Goal: Information Seeking & Learning: Learn about a topic

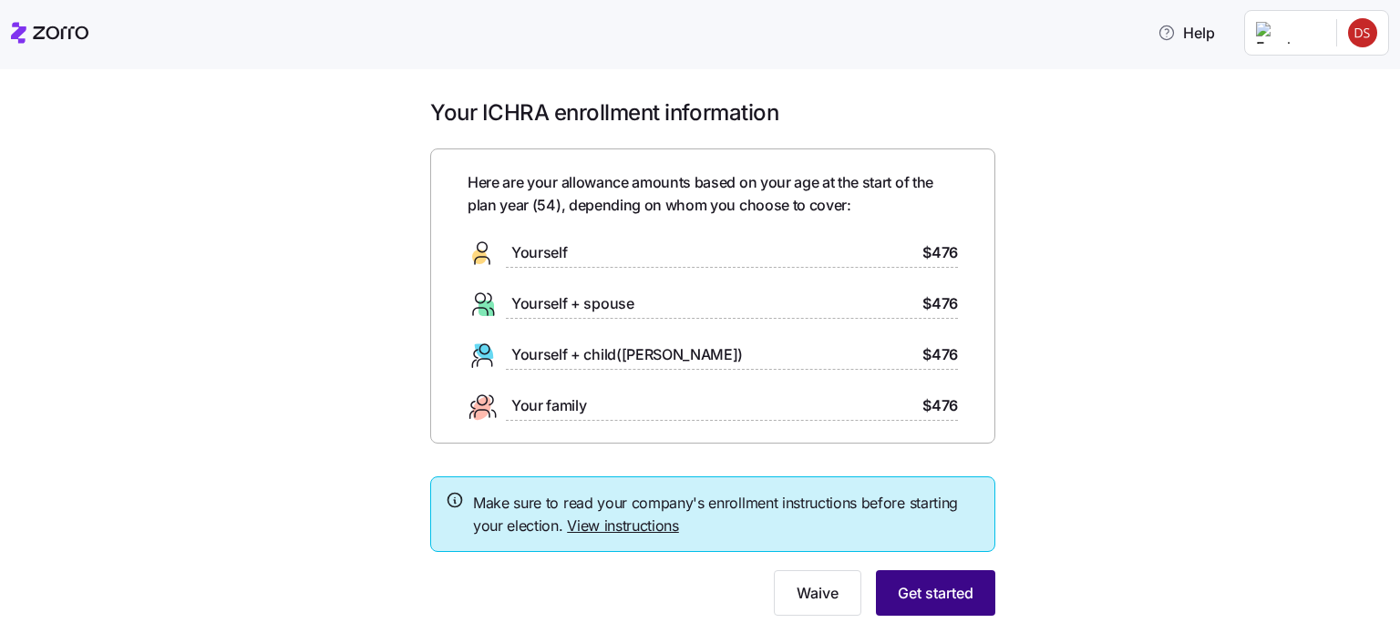
click at [925, 596] on span "Get started" at bounding box center [936, 593] width 76 height 22
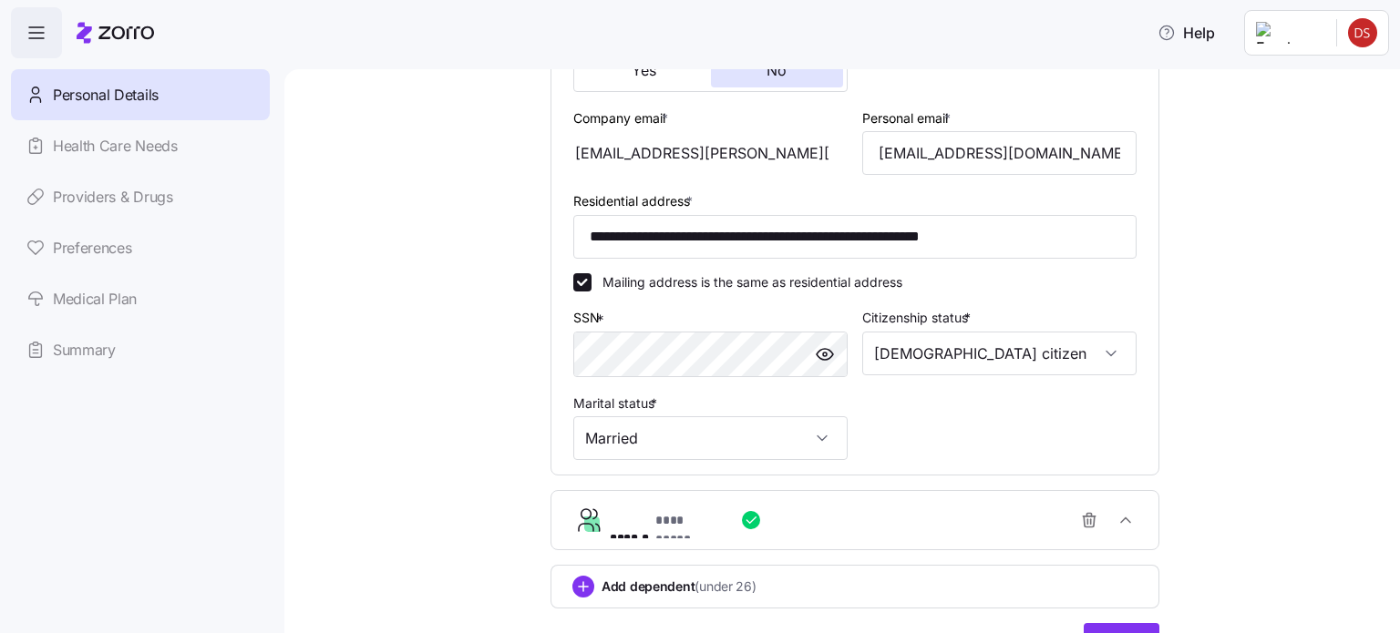
scroll to position [593, 0]
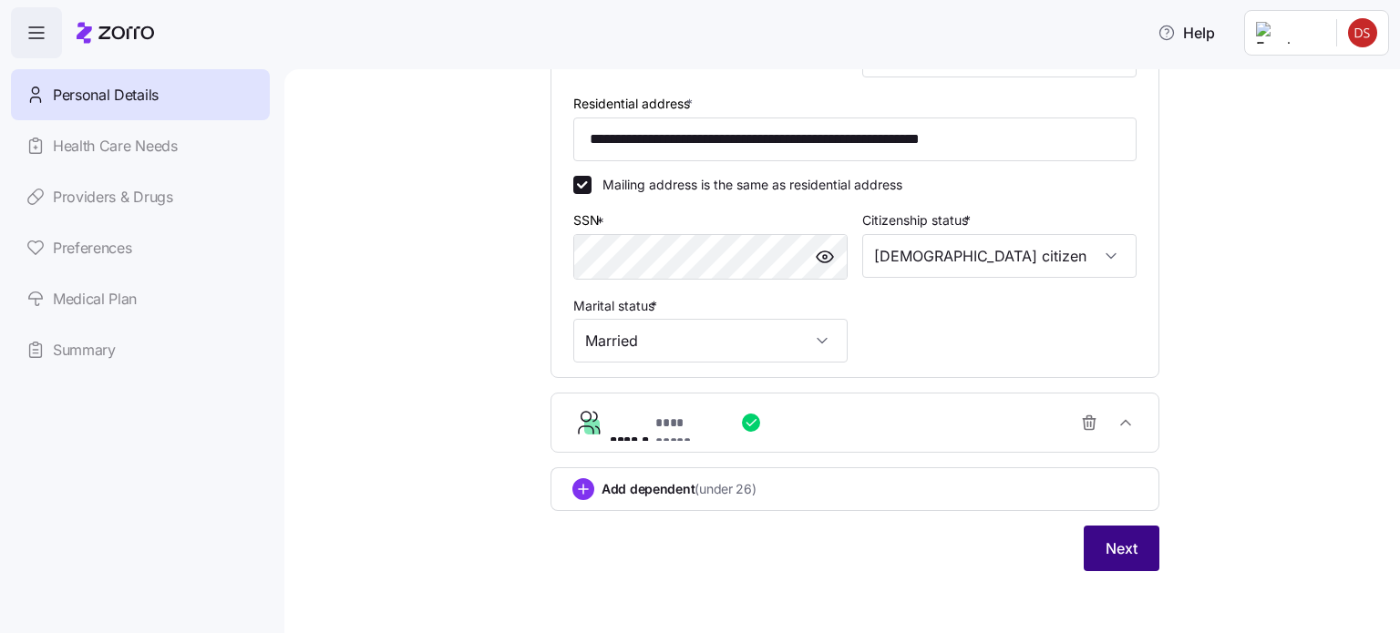
click at [1120, 542] on span "Next" at bounding box center [1121, 549] width 32 height 22
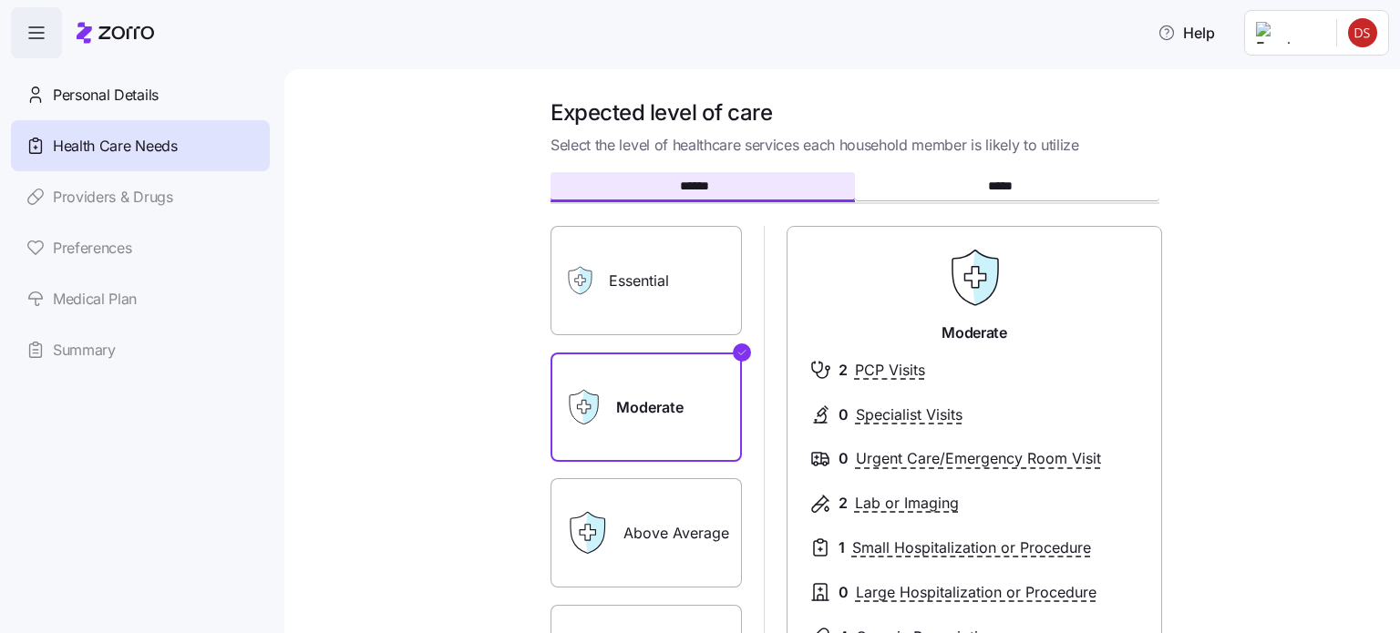
click at [683, 562] on label "Above Average" at bounding box center [645, 532] width 191 height 109
click at [0, 0] on input "Above Average" at bounding box center [0, 0] width 0 height 0
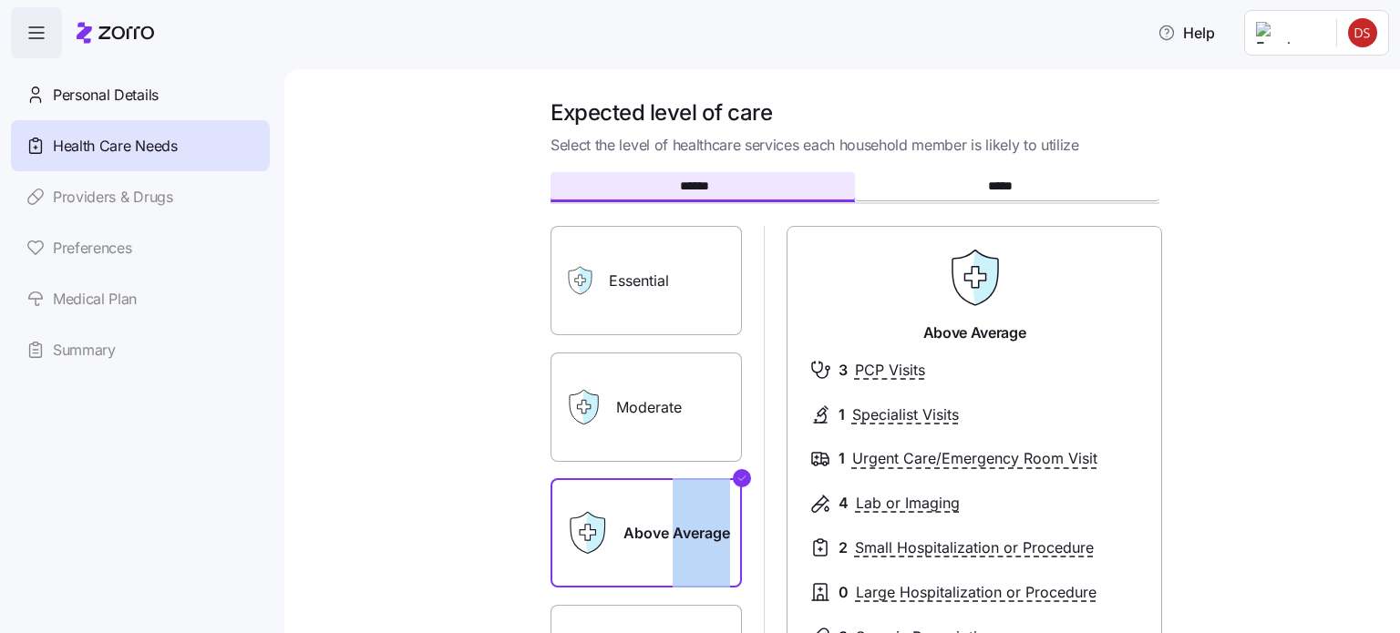
click at [683, 562] on label "Above Average" at bounding box center [645, 532] width 191 height 109
click at [0, 0] on input "Above Average" at bounding box center [0, 0] width 0 height 0
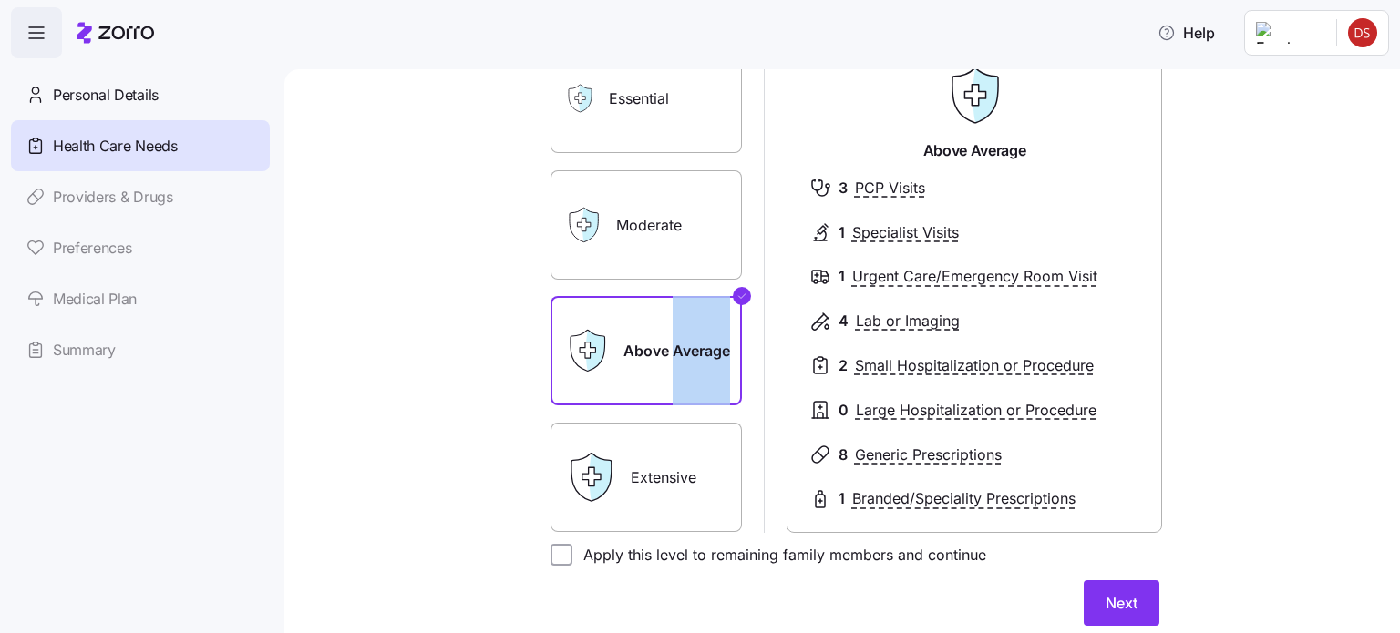
scroll to position [339, 0]
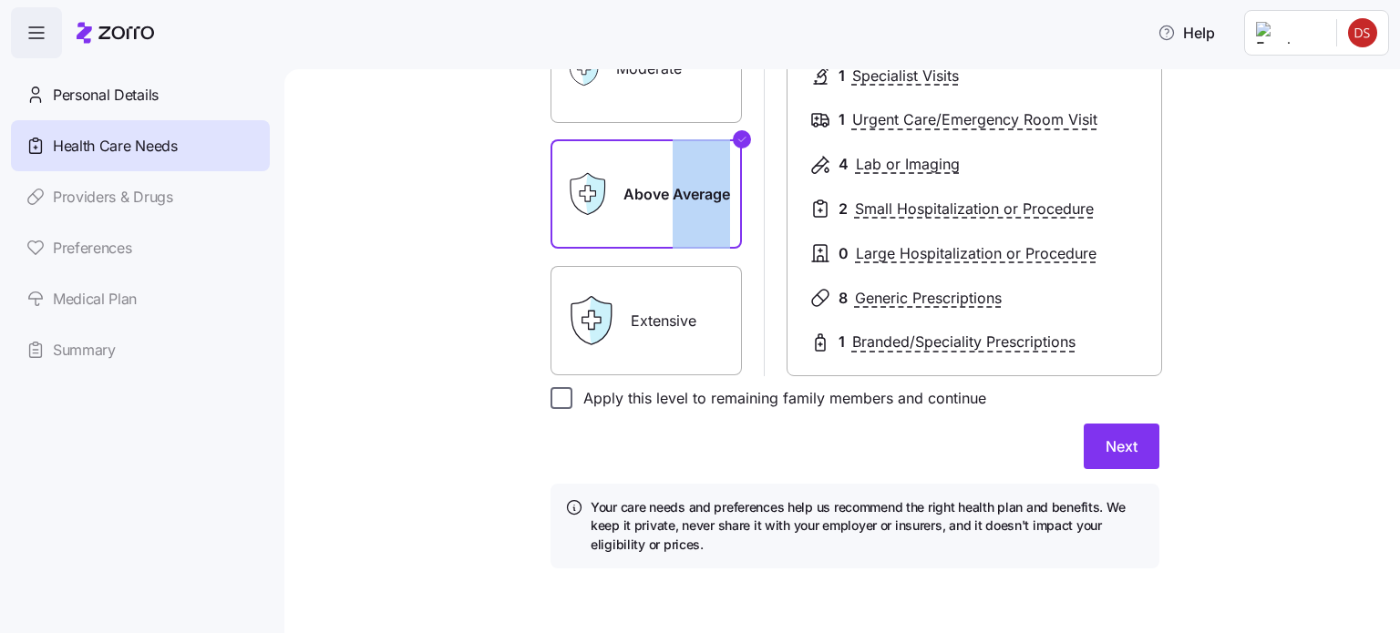
click at [557, 397] on input "Apply this level to remaining family members and continue" at bounding box center [561, 398] width 22 height 22
checkbox input "true"
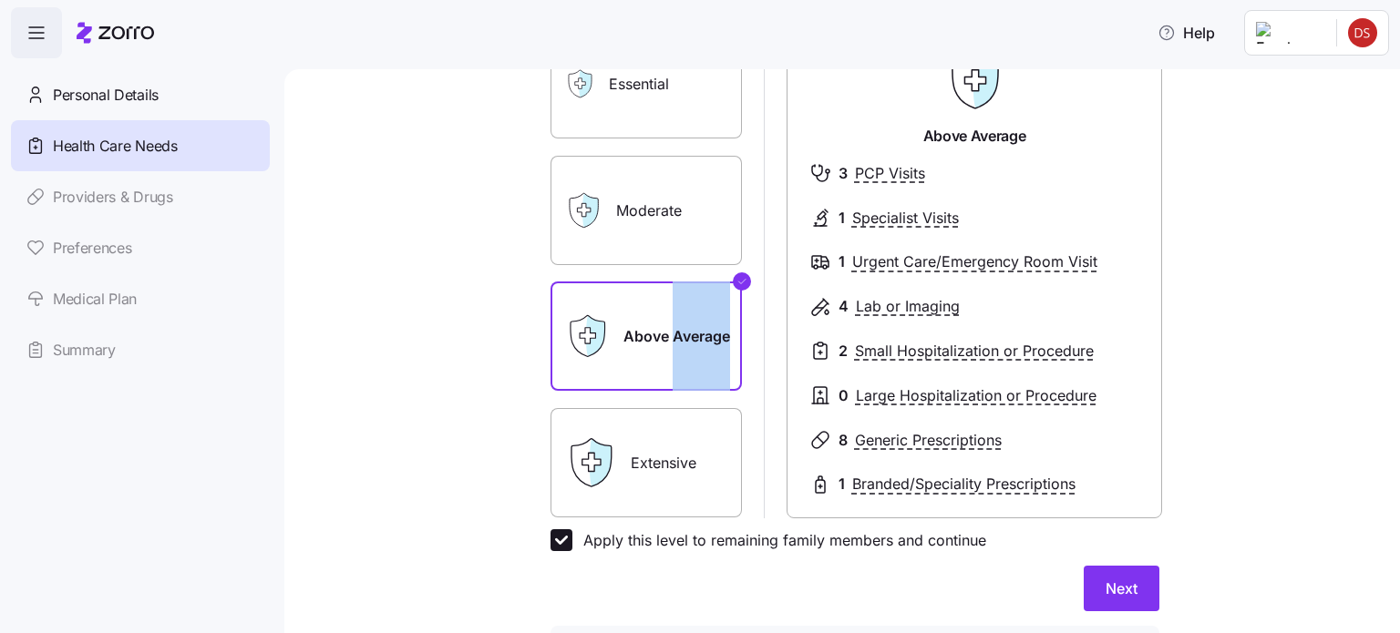
scroll to position [197, 0]
click at [594, 477] on icon at bounding box center [601, 462] width 22 height 47
click at [652, 469] on label "Extensive" at bounding box center [645, 462] width 191 height 109
click at [0, 0] on input "Extensive" at bounding box center [0, 0] width 0 height 0
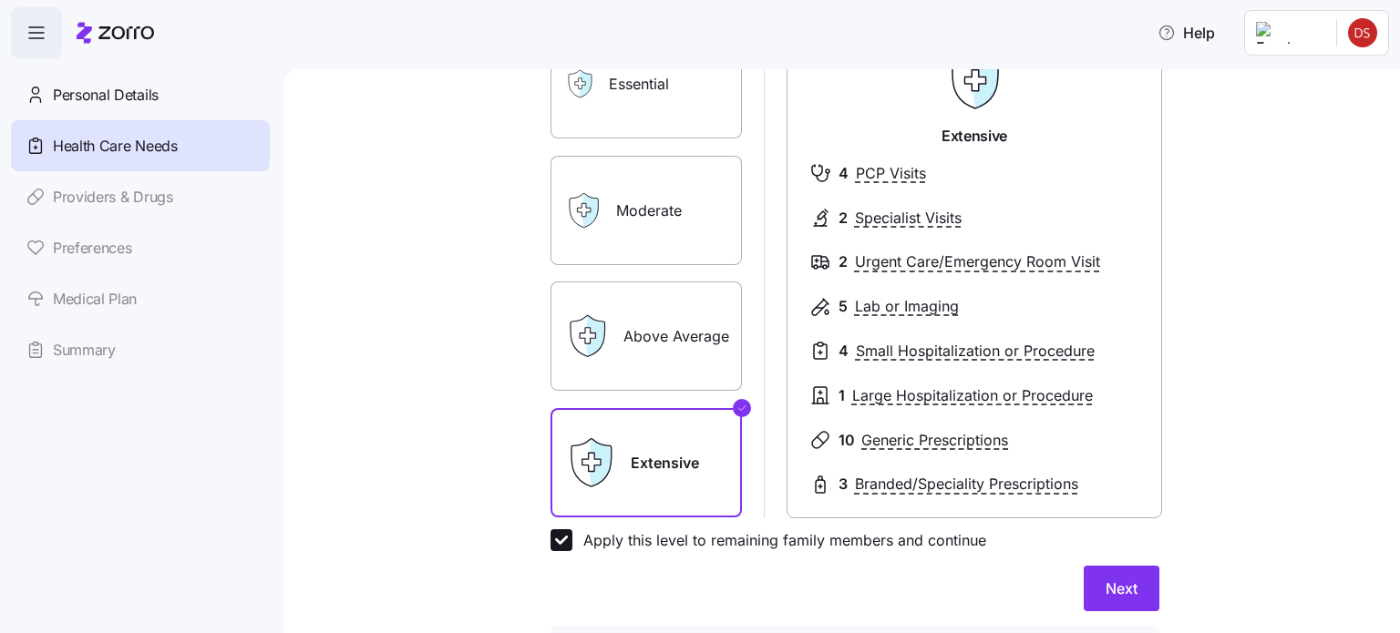
click at [673, 331] on label "Above Average" at bounding box center [645, 336] width 191 height 109
click at [0, 0] on input "Above Average" at bounding box center [0, 0] width 0 height 0
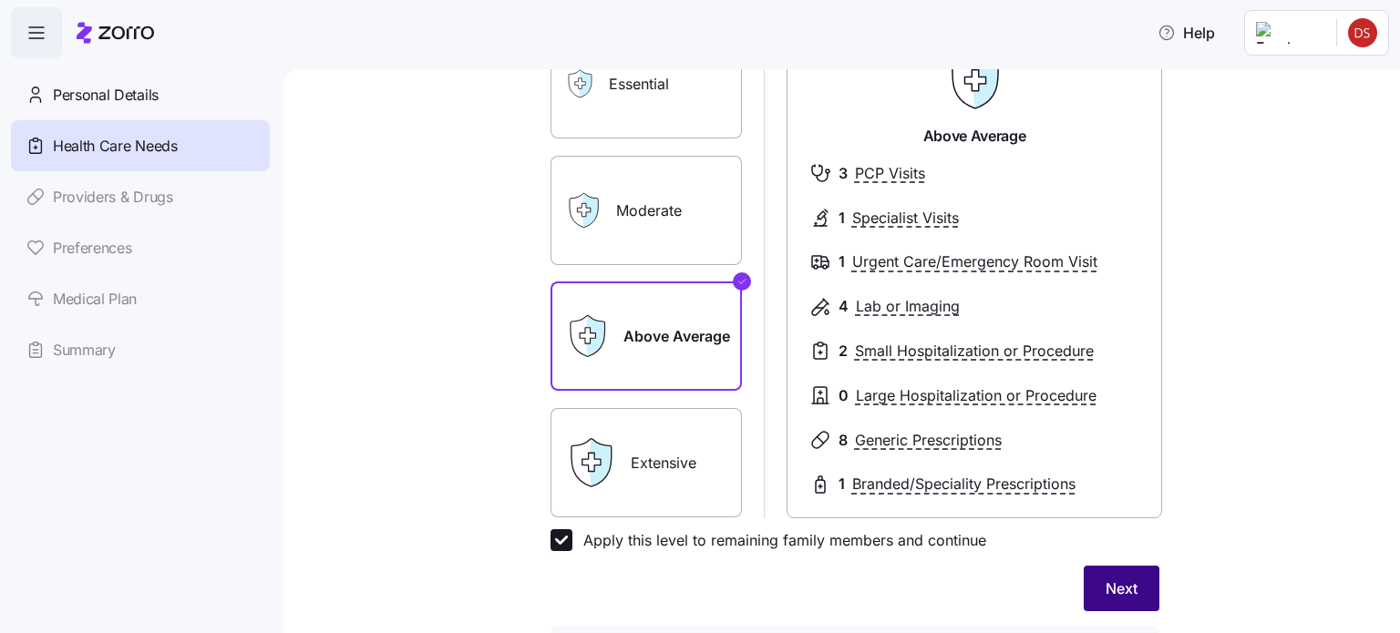
click at [1105, 590] on span "Next" at bounding box center [1121, 589] width 32 height 22
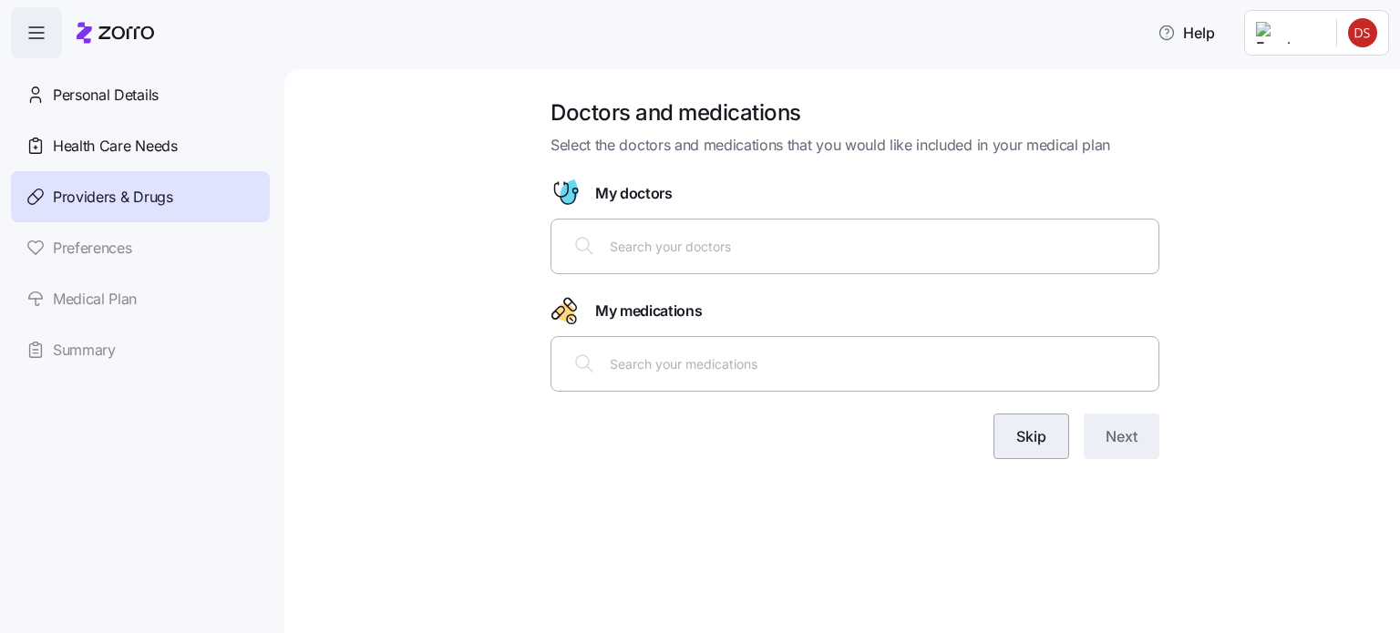
click at [1035, 443] on span "Skip" at bounding box center [1031, 437] width 30 height 22
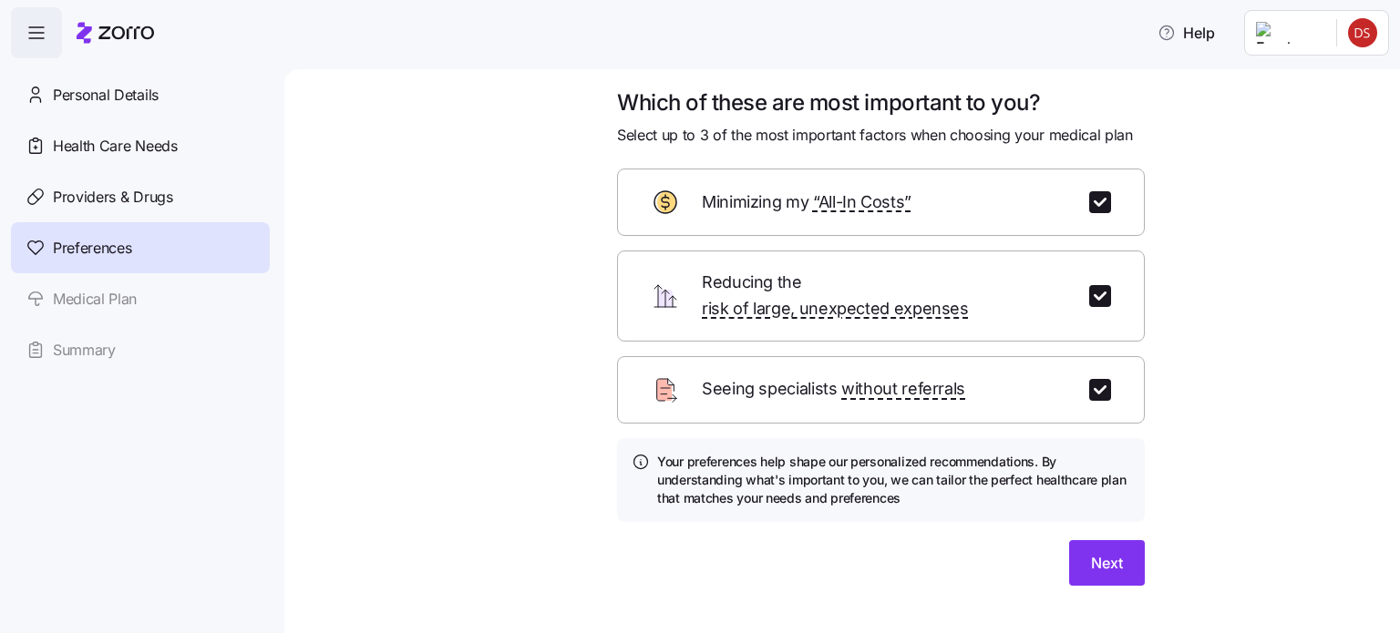
scroll to position [11, 0]
click at [1101, 551] on span "Next" at bounding box center [1107, 562] width 32 height 22
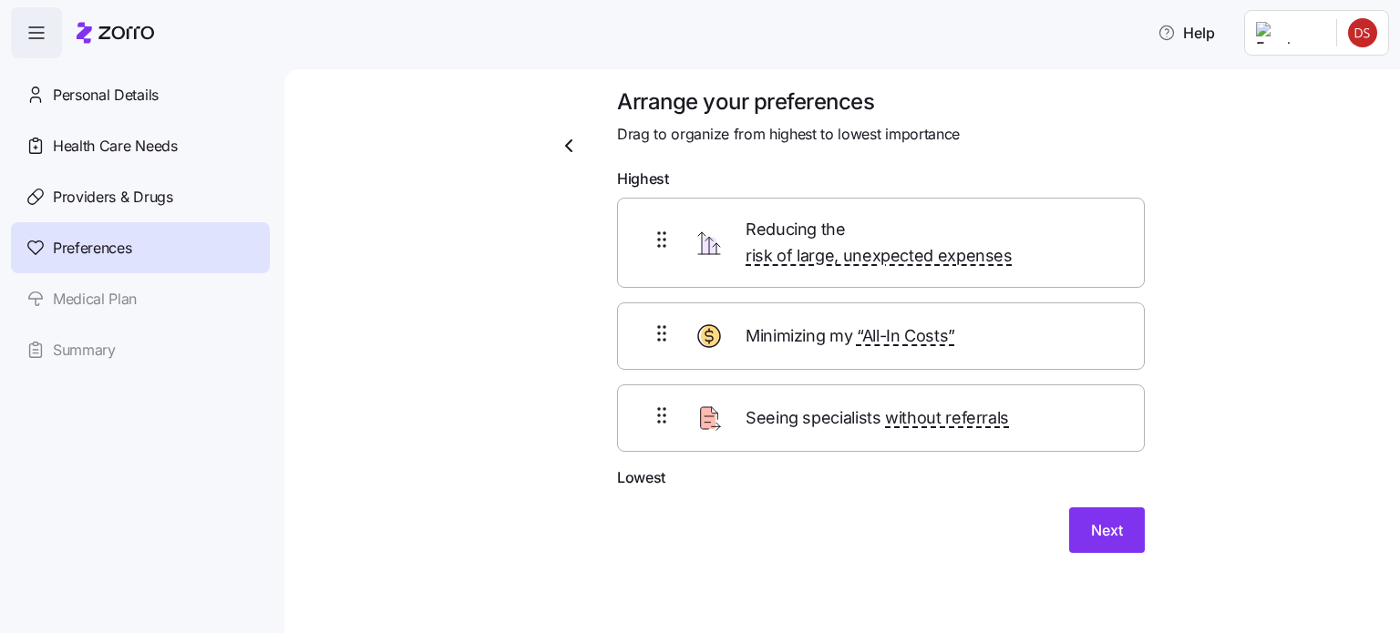
scroll to position [0, 0]
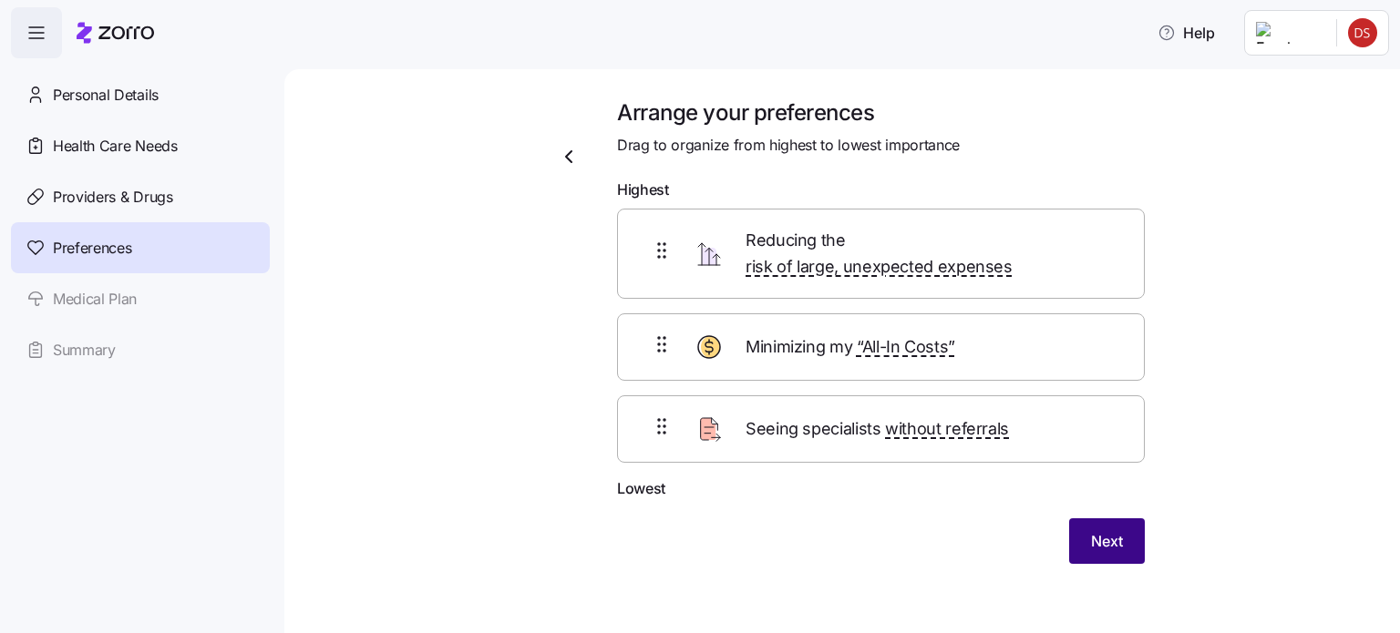
click at [1112, 530] on span "Next" at bounding box center [1107, 541] width 32 height 22
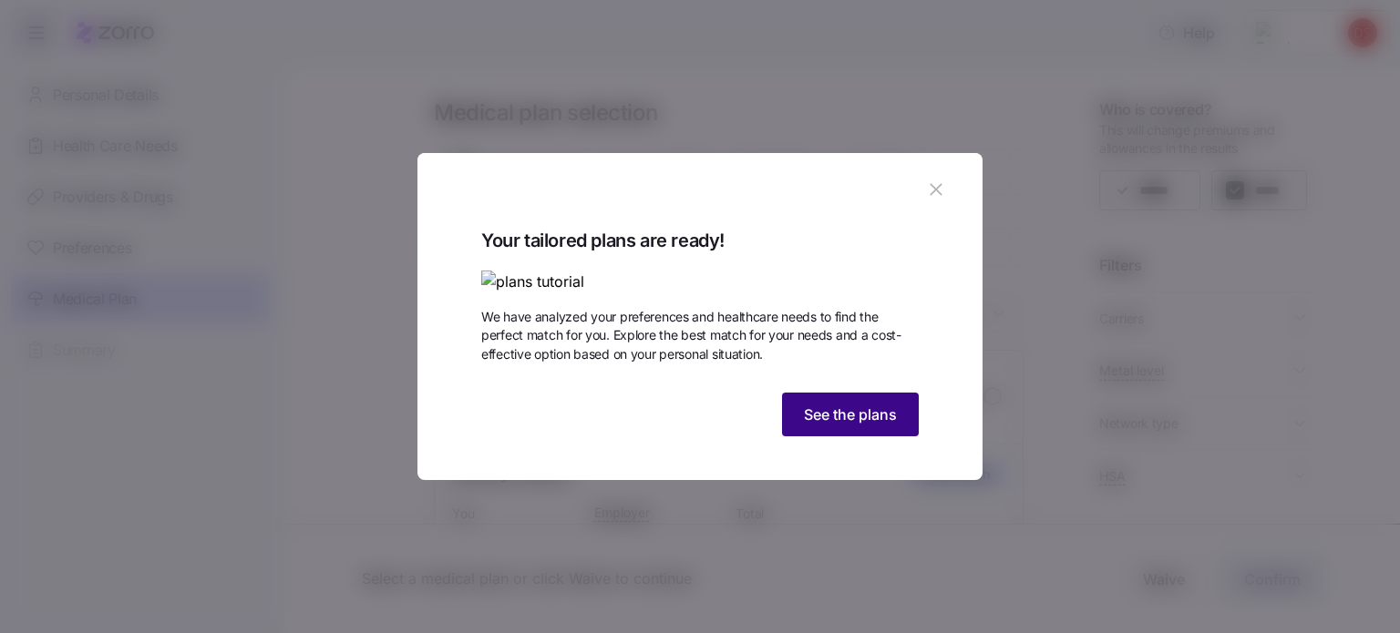
click at [837, 426] on span "See the plans" at bounding box center [850, 415] width 93 height 22
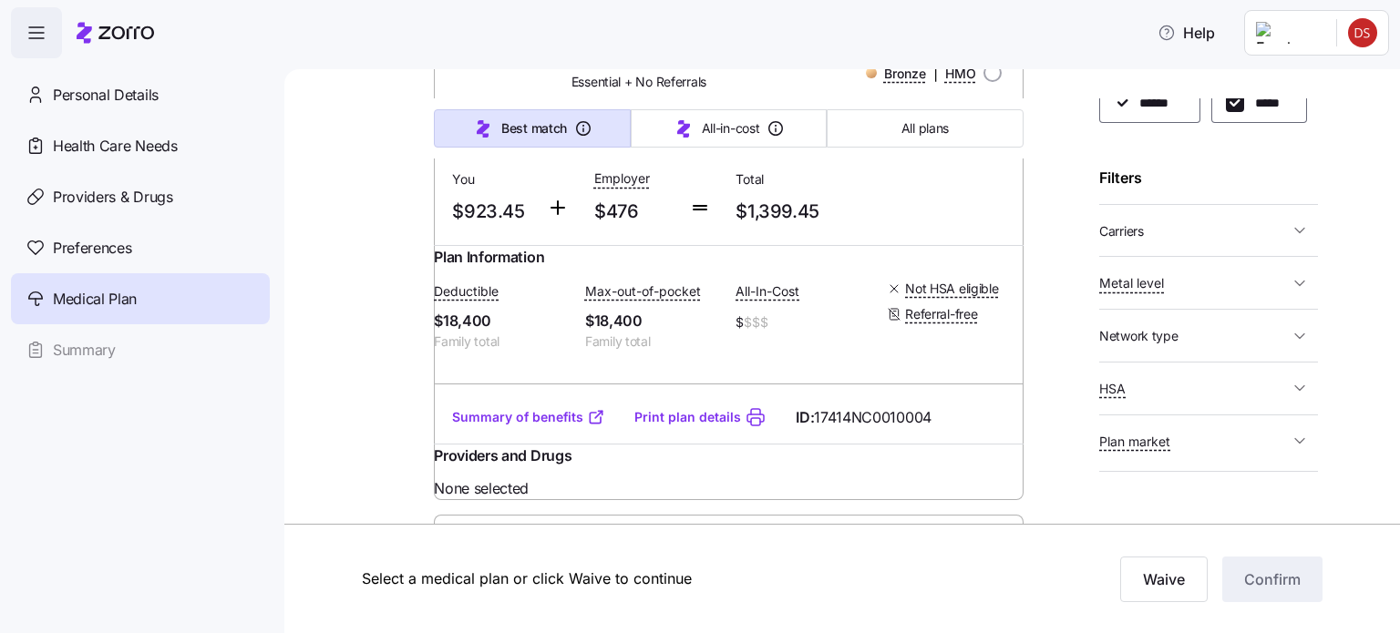
scroll to position [809, 0]
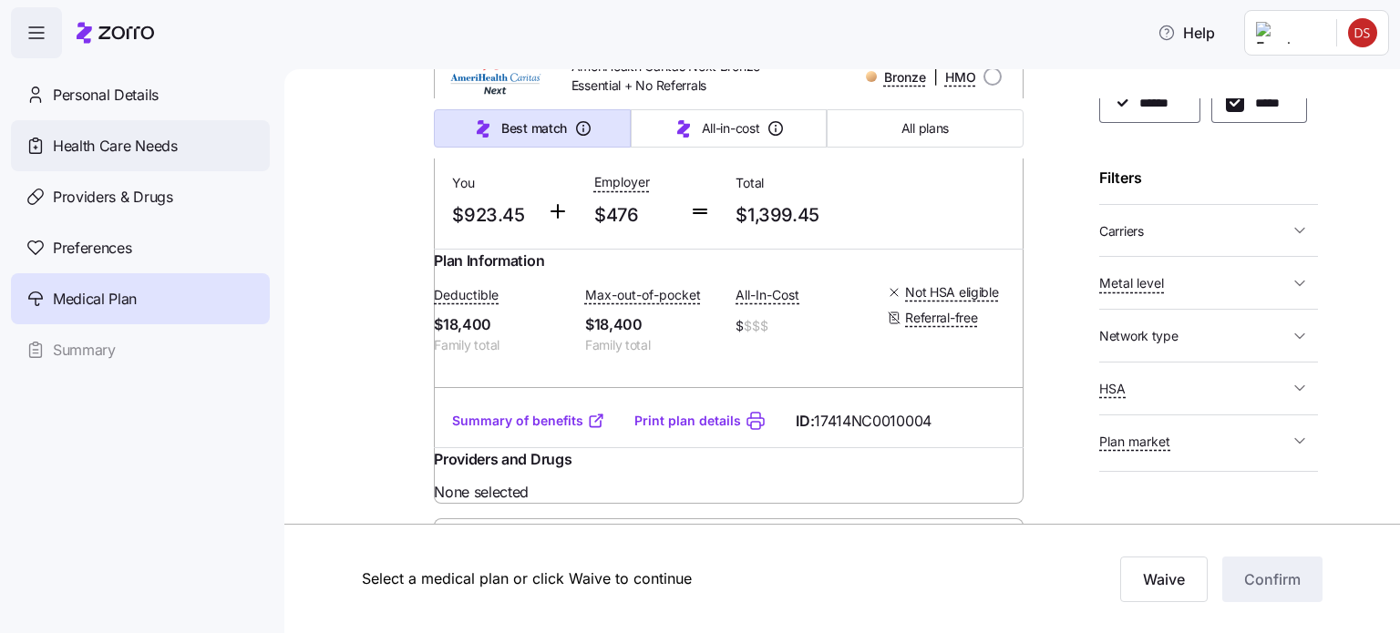
click at [163, 145] on span "Health Care Needs" at bounding box center [115, 146] width 125 height 23
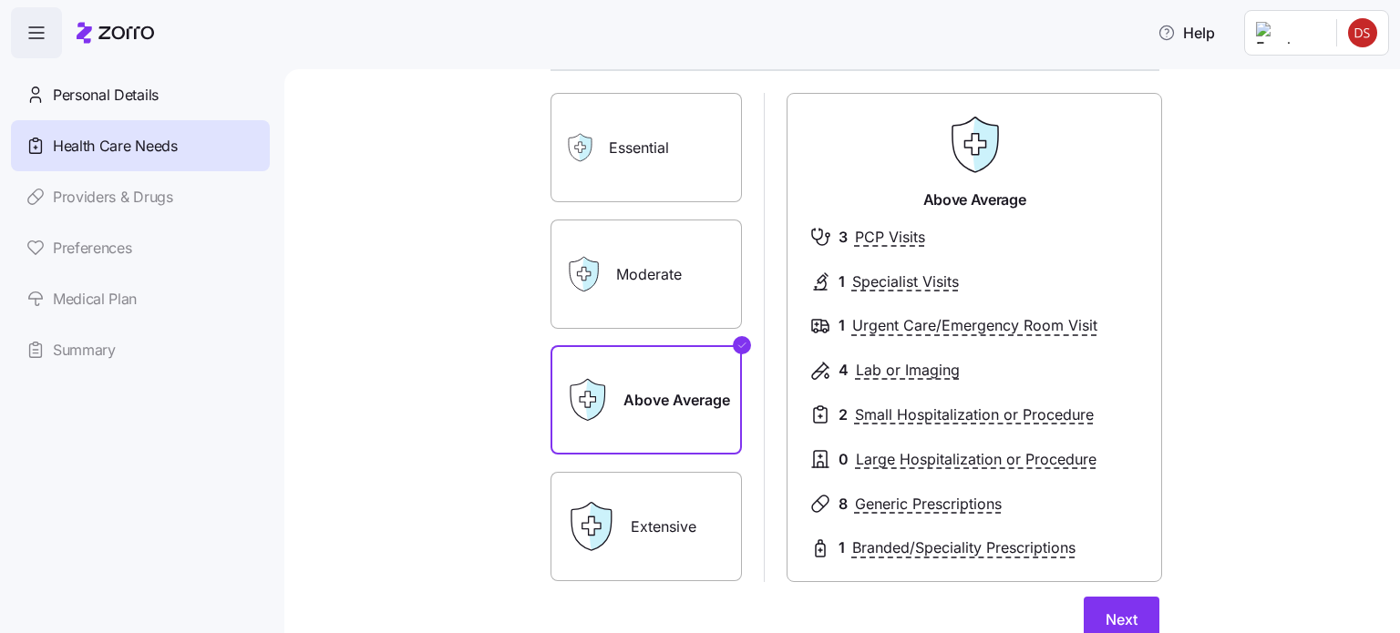
scroll to position [149, 0]
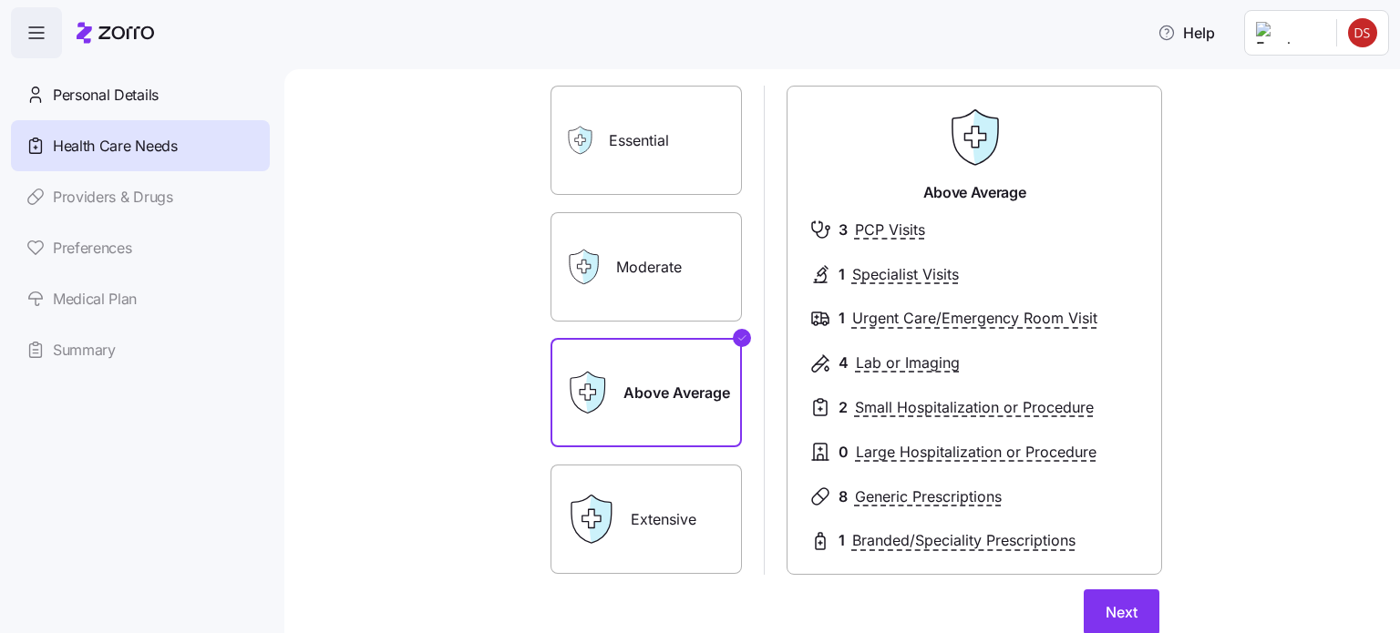
click at [684, 527] on label "Extensive" at bounding box center [645, 519] width 191 height 109
click at [0, 0] on input "Extensive" at bounding box center [0, 0] width 0 height 0
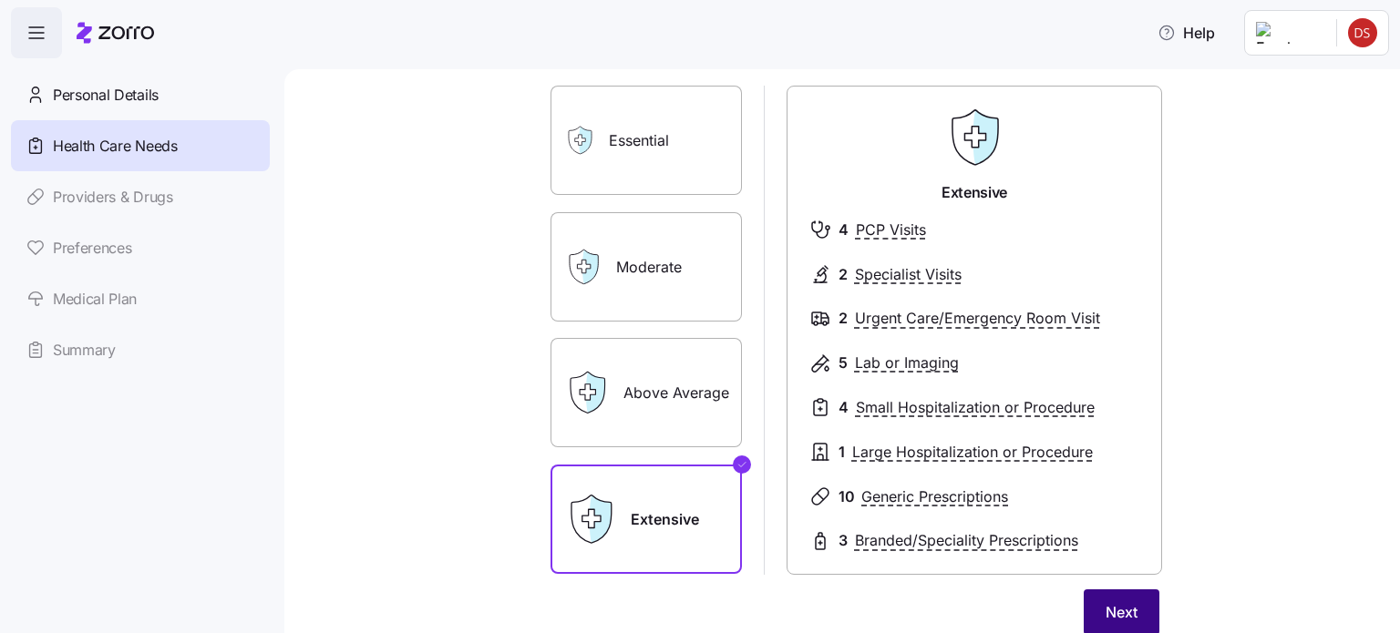
click at [1120, 616] on span "Next" at bounding box center [1121, 612] width 32 height 22
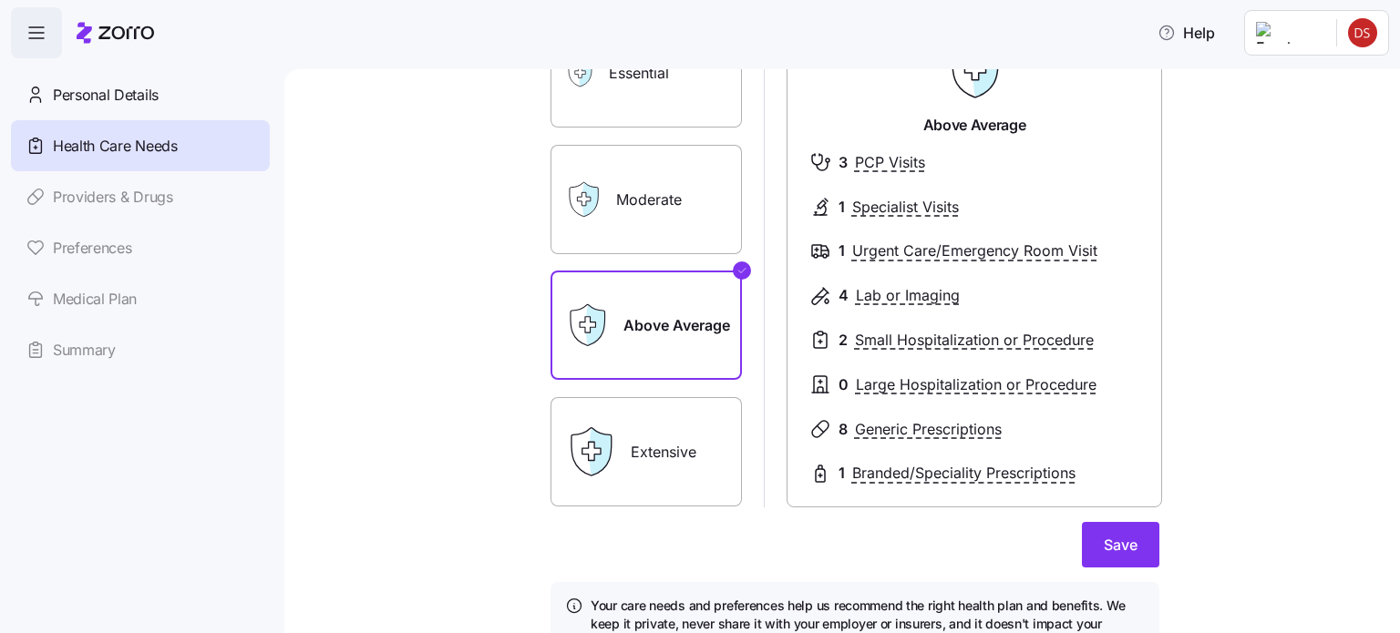
scroll to position [218, 0]
click at [663, 423] on label "Extensive" at bounding box center [645, 450] width 191 height 109
click at [0, 0] on input "Extensive" at bounding box center [0, 0] width 0 height 0
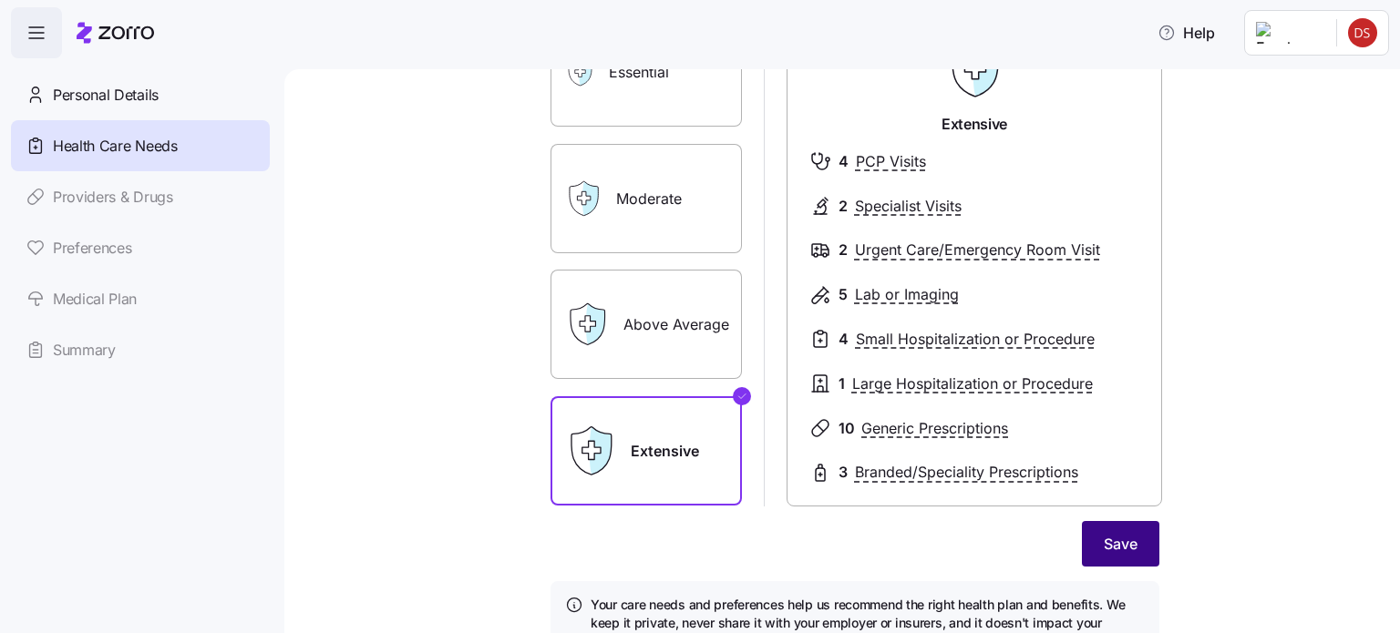
click at [1104, 554] on span "Save" at bounding box center [1121, 544] width 34 height 22
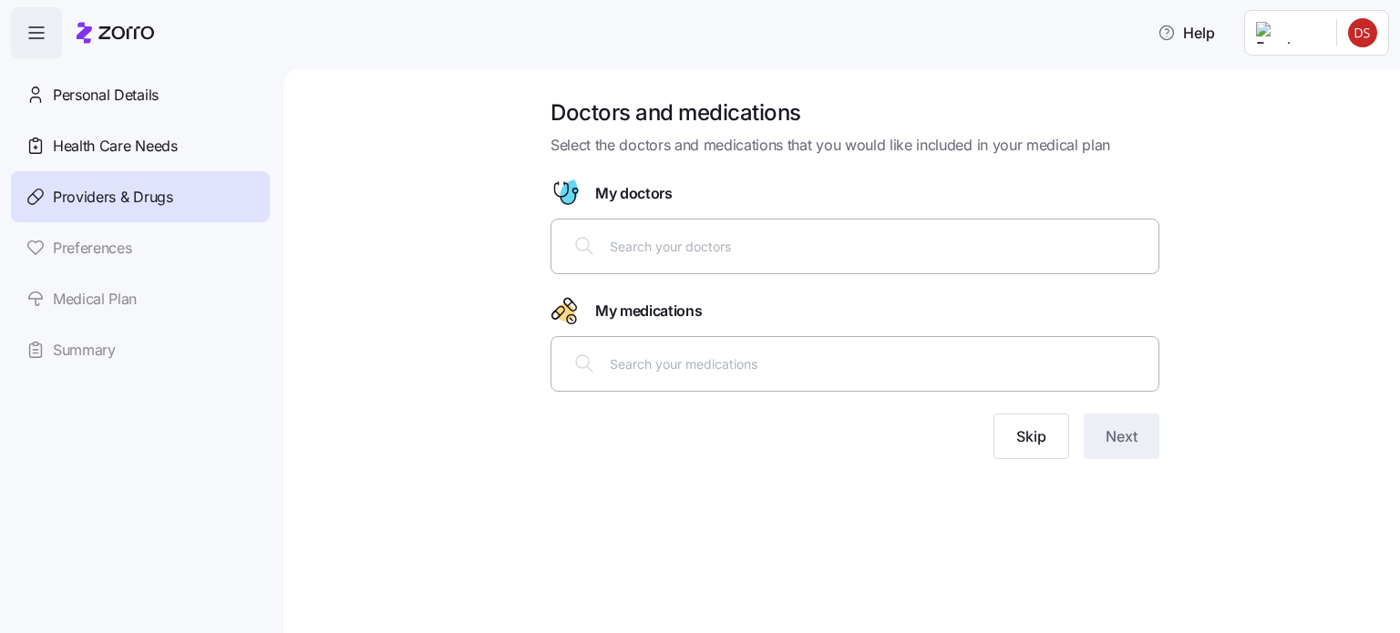
click at [677, 235] on div at bounding box center [854, 246] width 585 height 44
type input "Ellison"
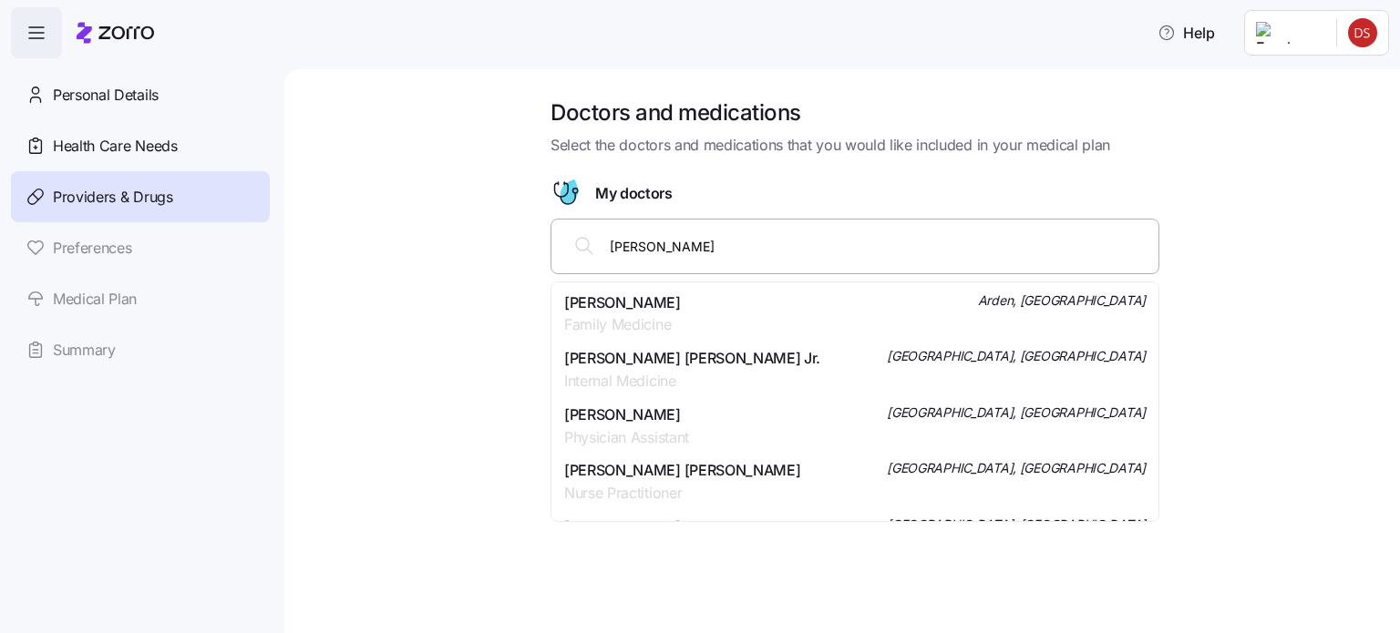
click at [663, 314] on span "Family Medicine" at bounding box center [622, 325] width 117 height 23
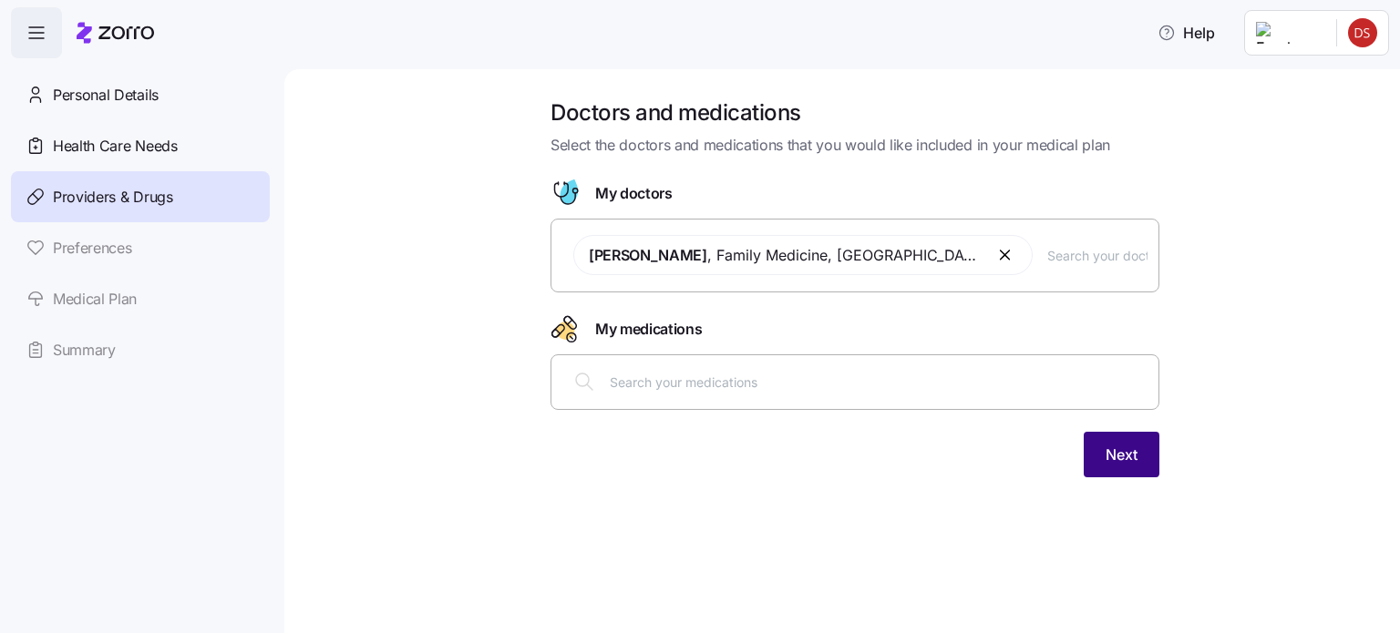
click at [1126, 445] on span "Next" at bounding box center [1121, 455] width 32 height 22
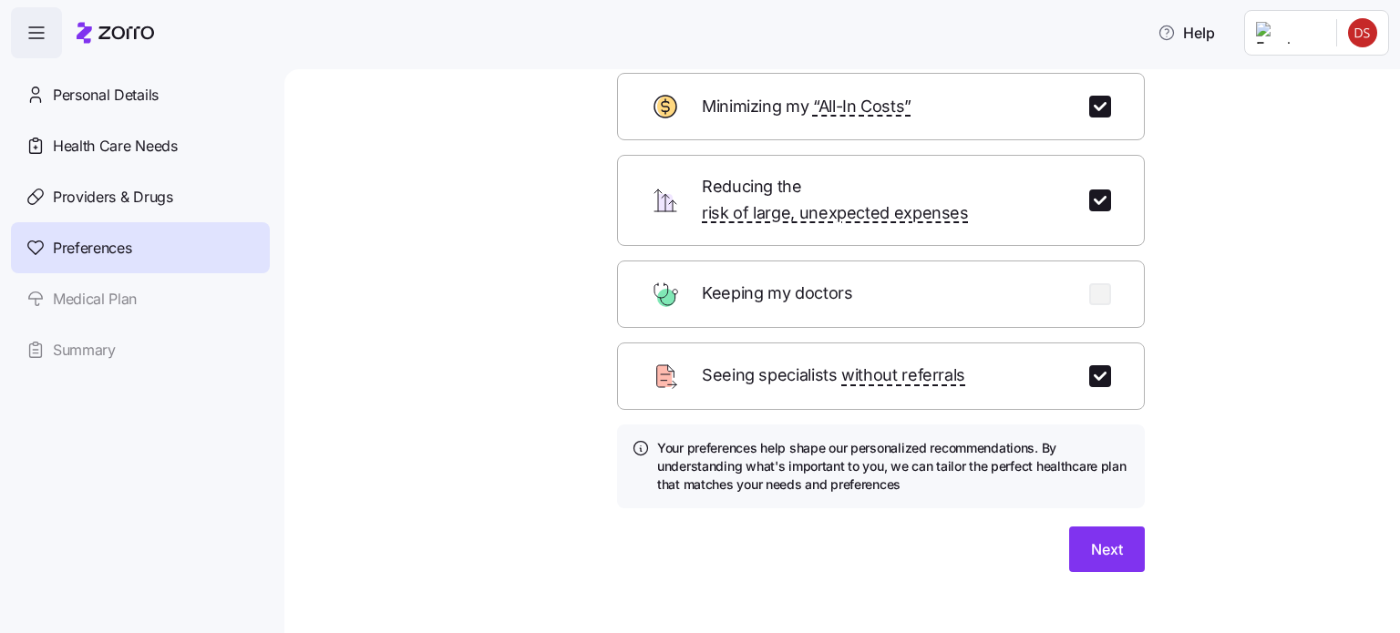
scroll to position [108, 0]
click at [1091, 537] on span "Next" at bounding box center [1107, 548] width 32 height 22
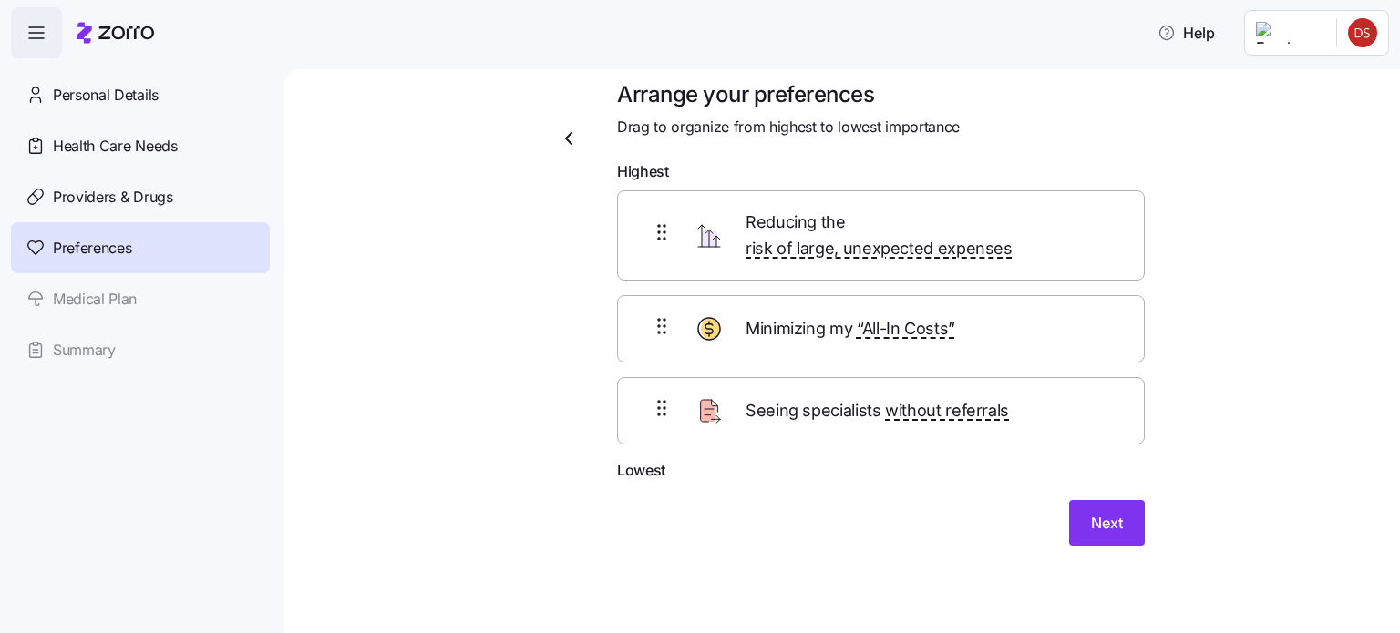
scroll to position [0, 0]
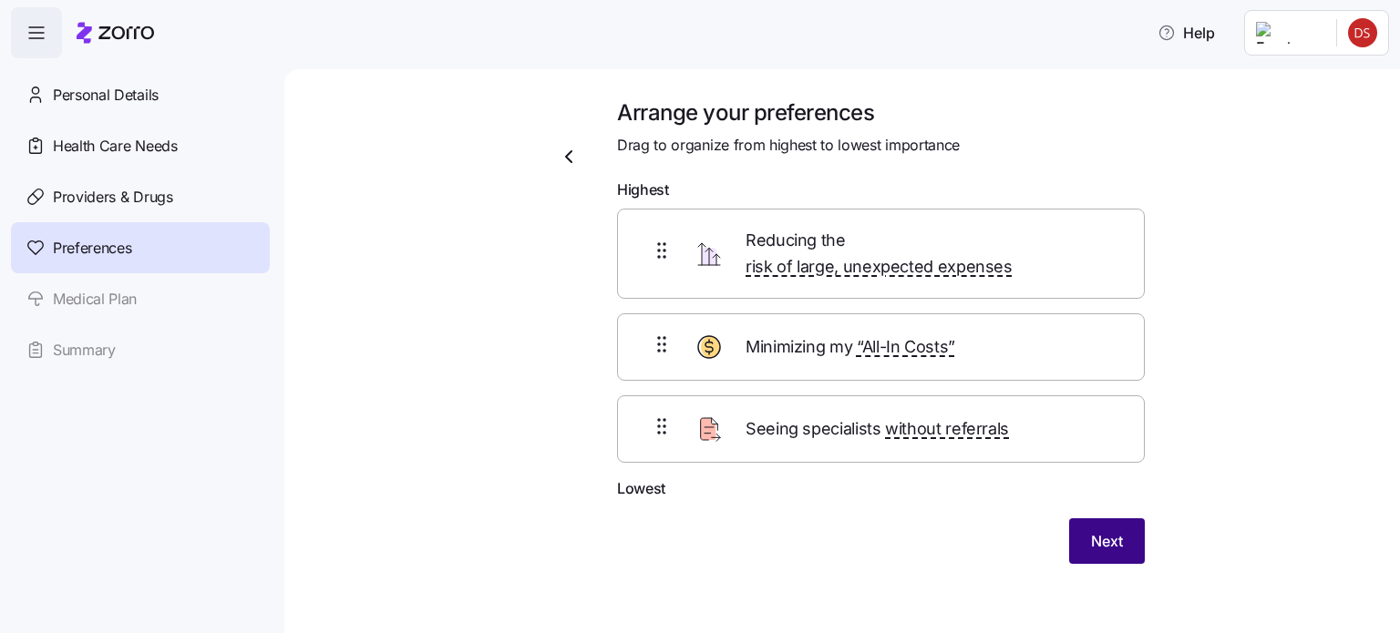
click at [1097, 530] on span "Next" at bounding box center [1107, 541] width 32 height 22
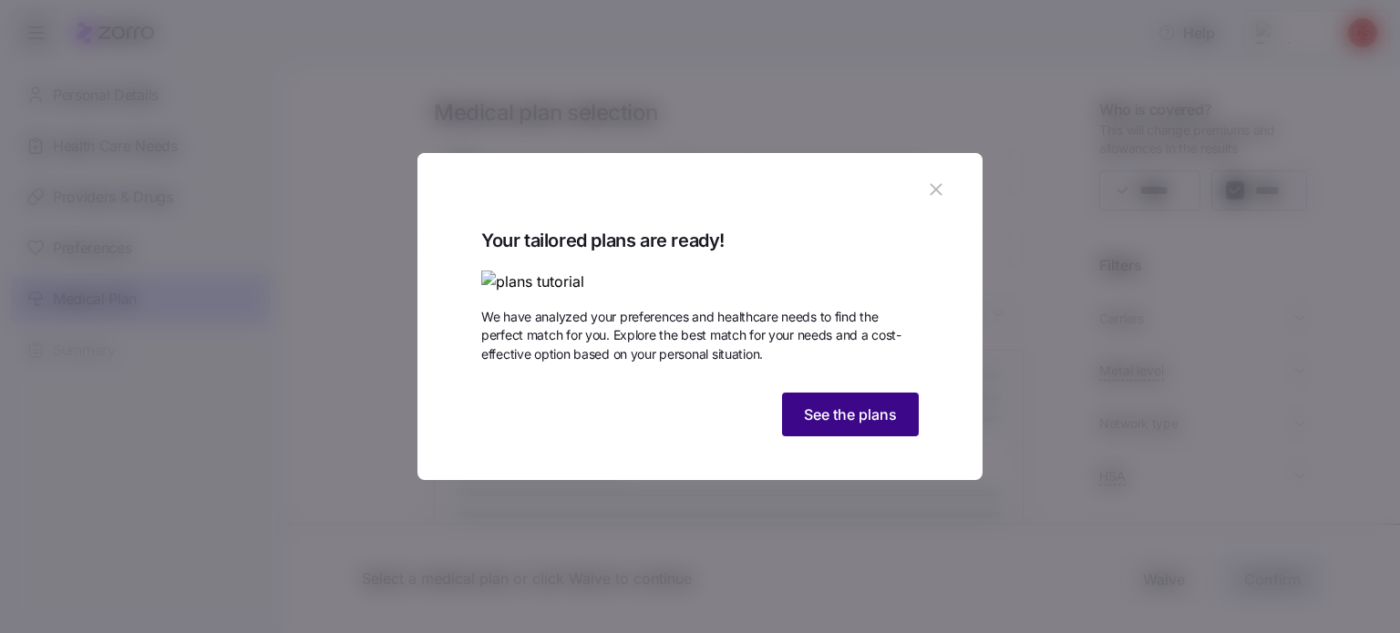
click at [889, 426] on span "See the plans" at bounding box center [850, 415] width 93 height 22
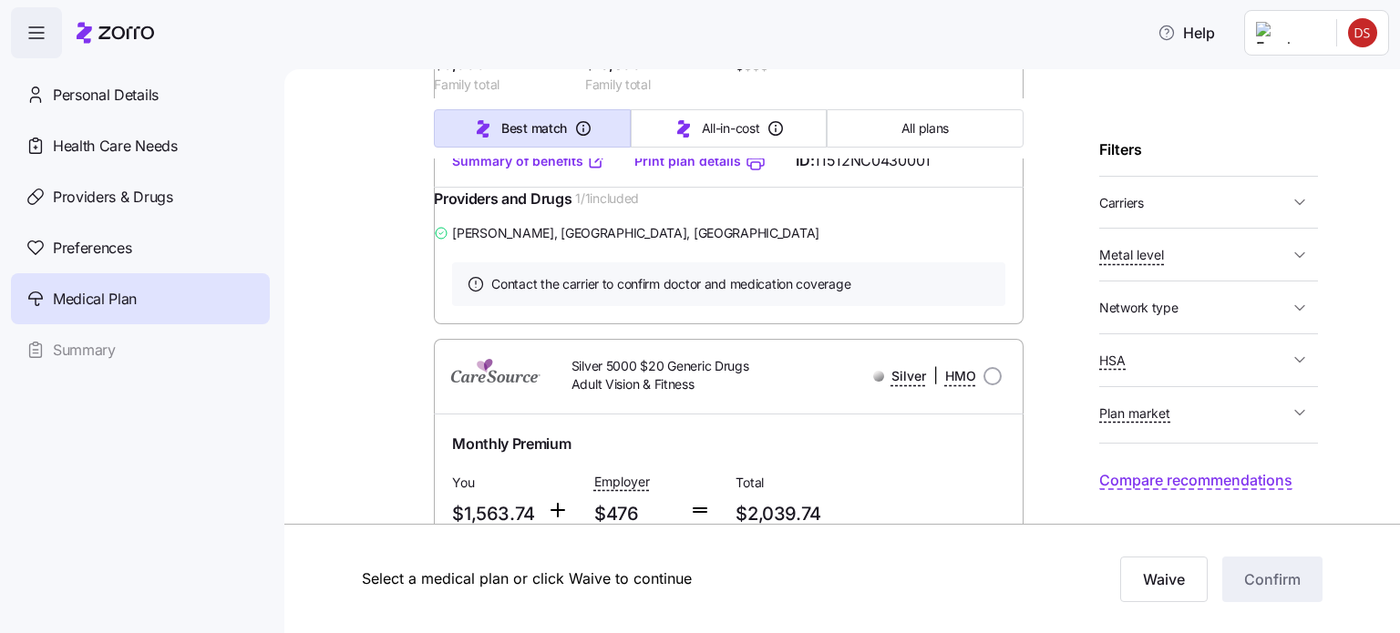
scroll to position [17812, 0]
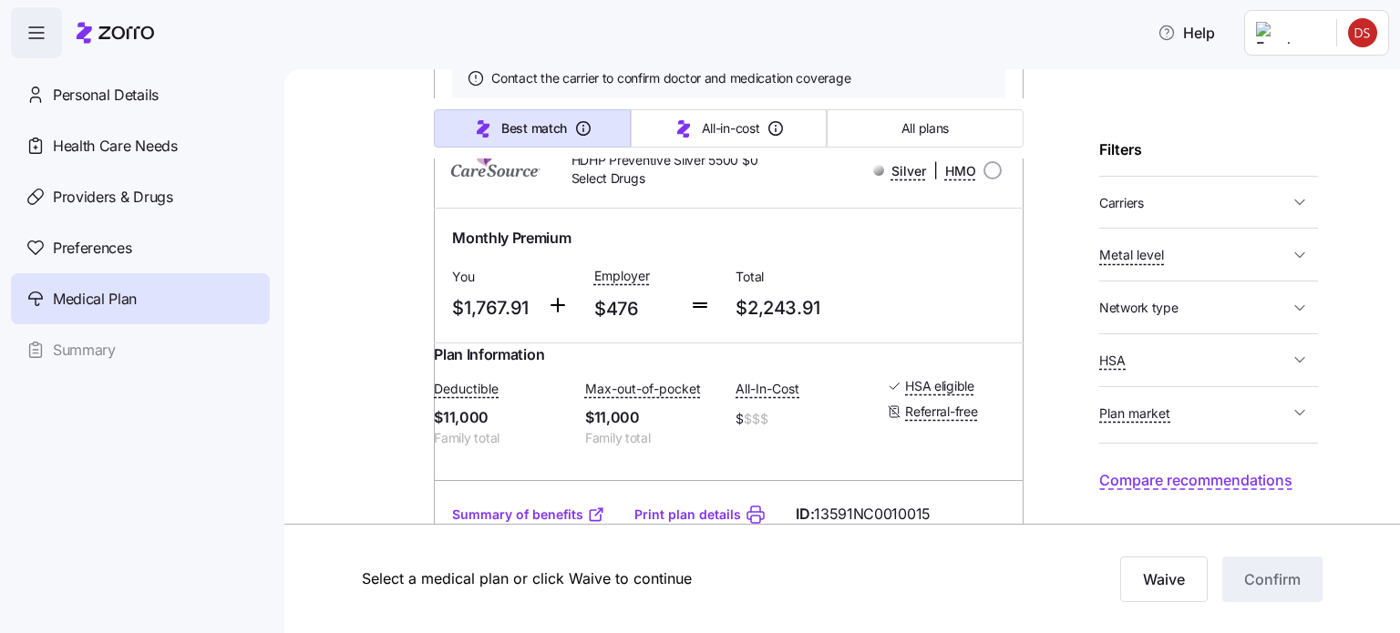
scroll to position [30760, 0]
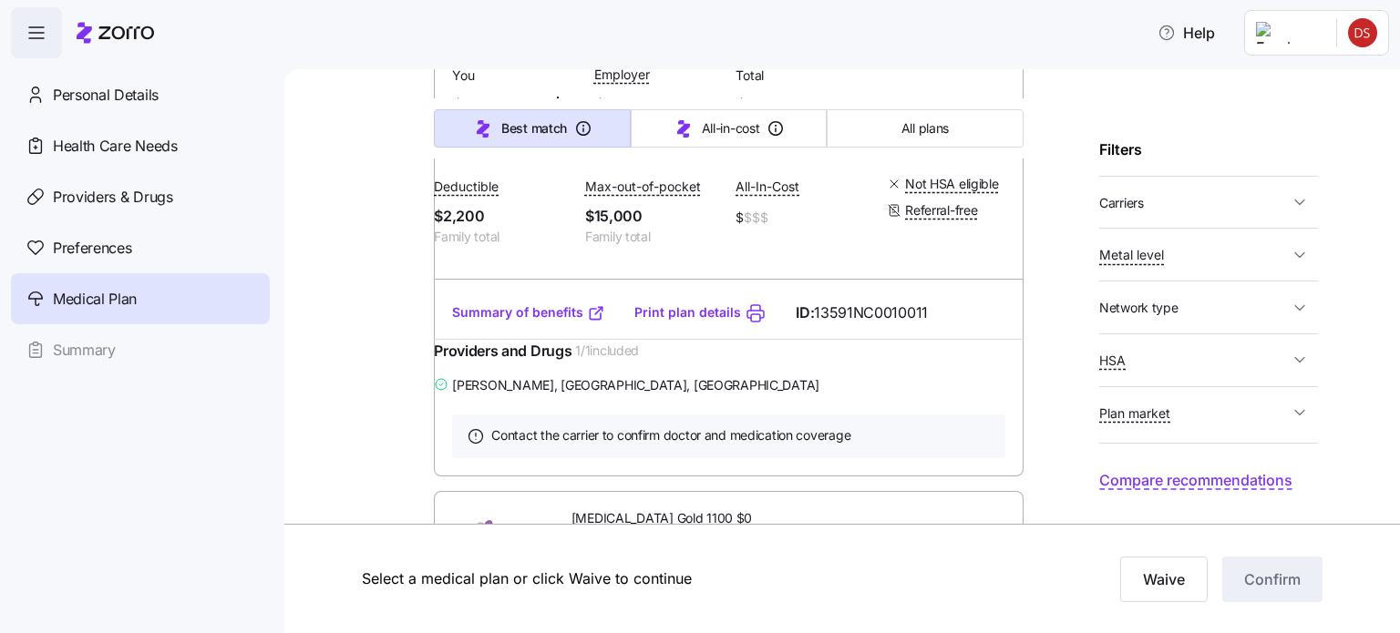
scroll to position [36059, 0]
